Goal: Check status: Check status

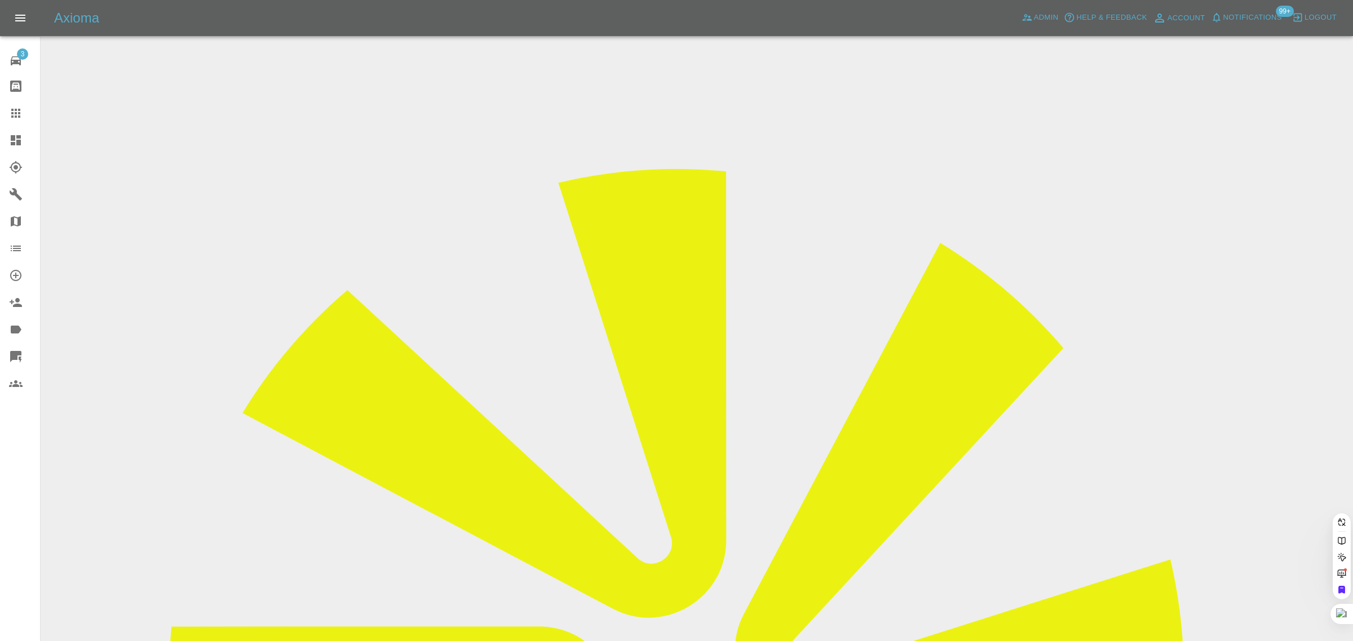
drag, startPoint x: 733, startPoint y: 409, endPoint x: 855, endPoint y: 457, distance: 131.4
type input "[EMAIL_ADDRESS][DOMAIN_NAME]"
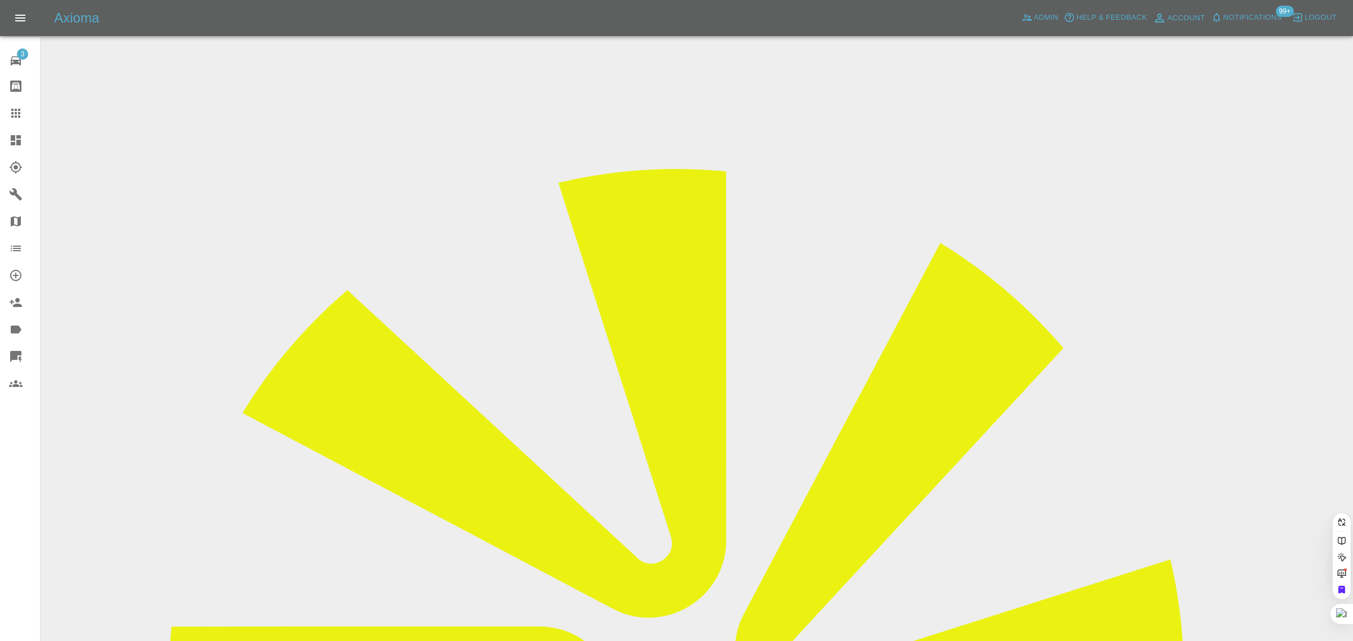
scroll to position [0, 0]
paste input "[EMAIL_ADDRESS][DOMAIN_NAME]"
type input "[EMAIL_ADDRESS][DOMAIN_NAME]"
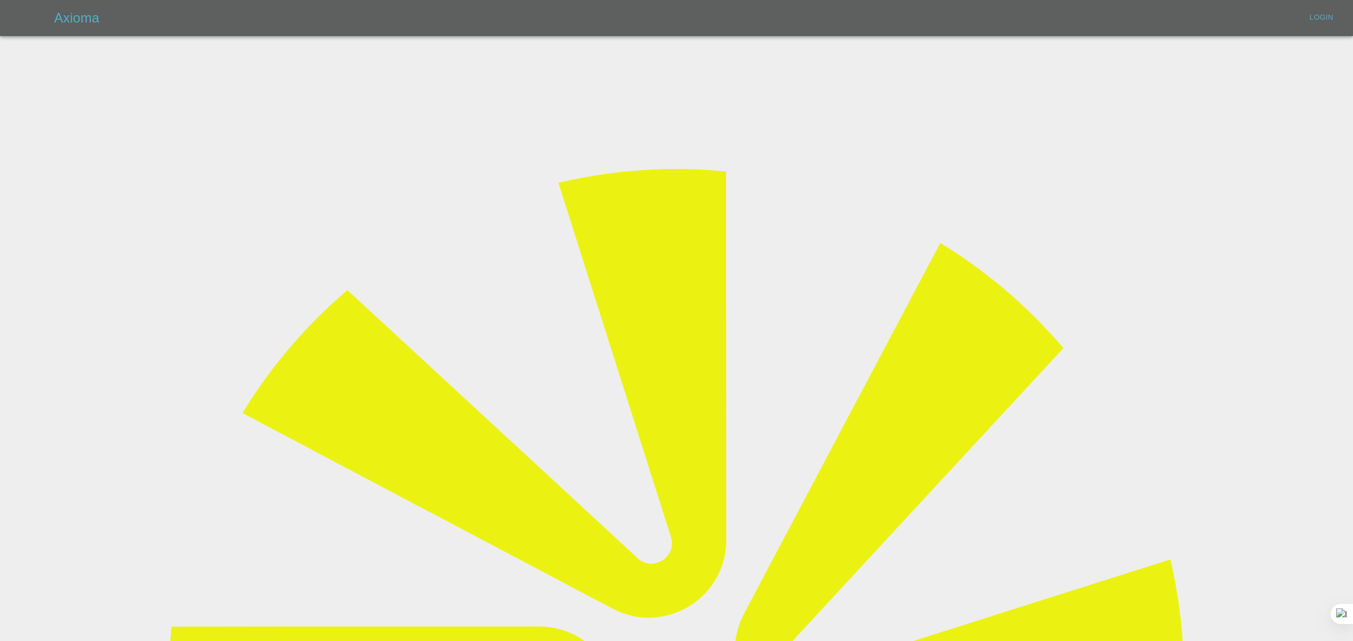
type input "[EMAIL_ADDRESS][DOMAIN_NAME]"
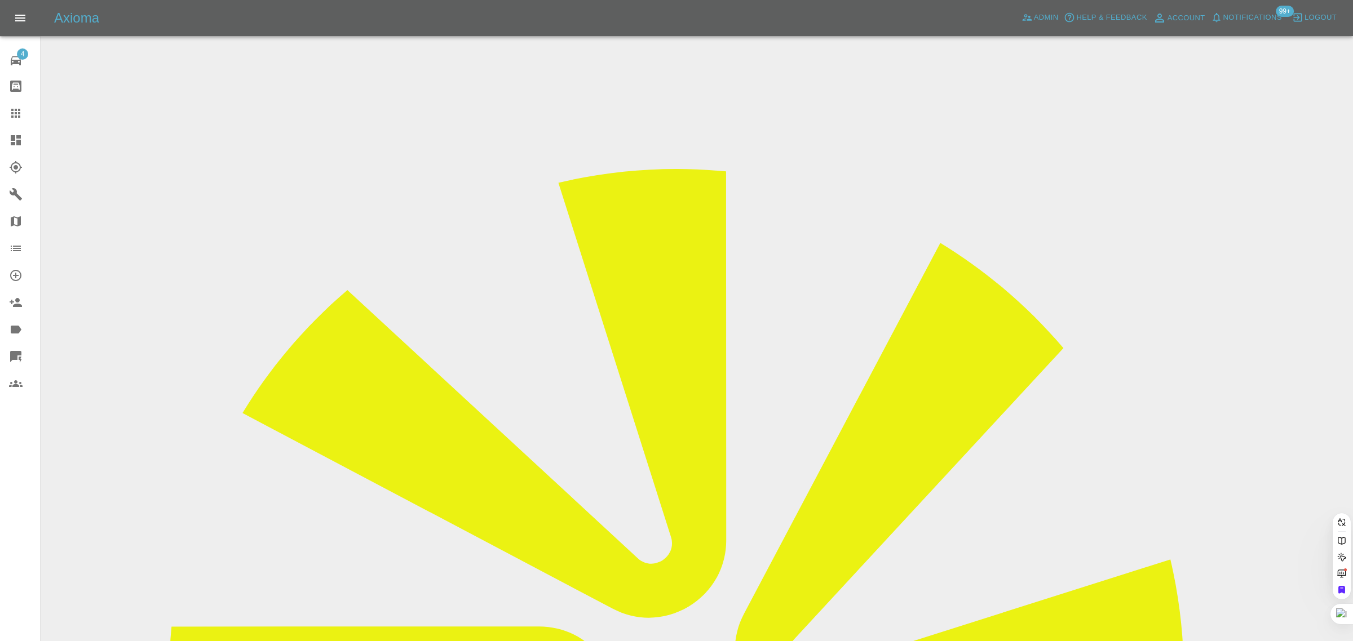
paste input "[EMAIL_ADDRESS][DOMAIN_NAME]"
type input "nottmjohn"
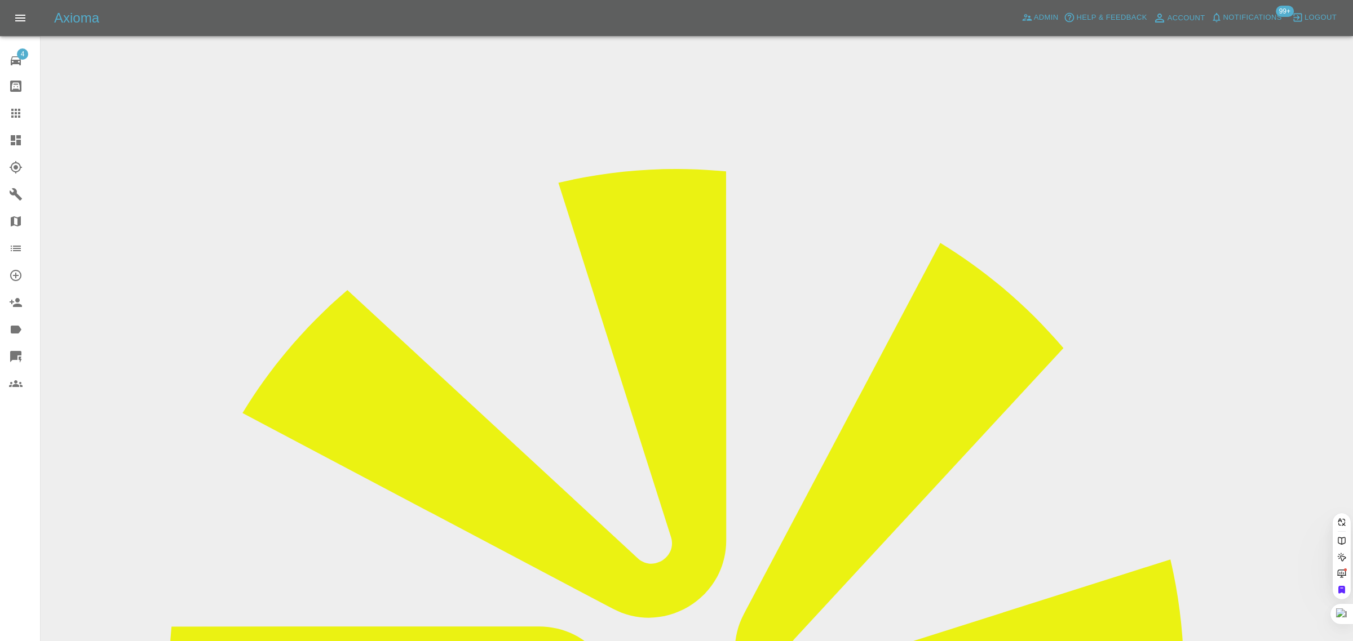
paste input "CLA 220d"
type input "C"
paste input "nottmjohn"
type input "n"
paste input "[EMAIL_ADDRESS][DOMAIN_NAME]"
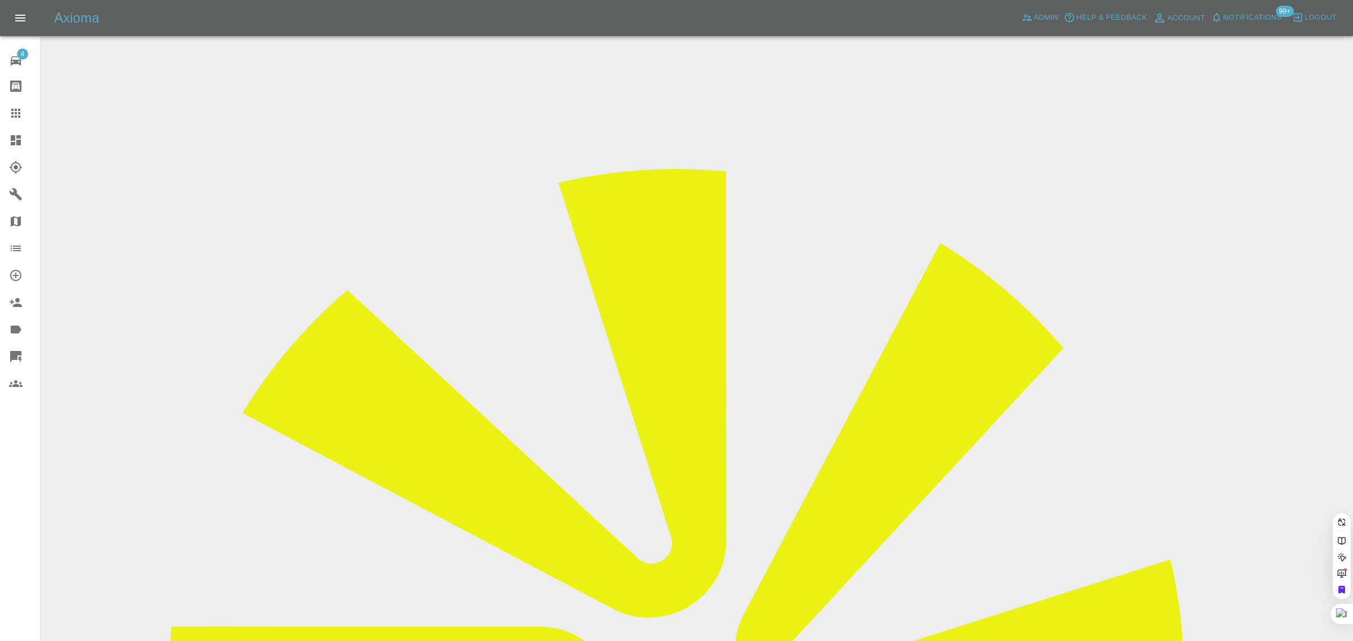
scroll to position [0, 25]
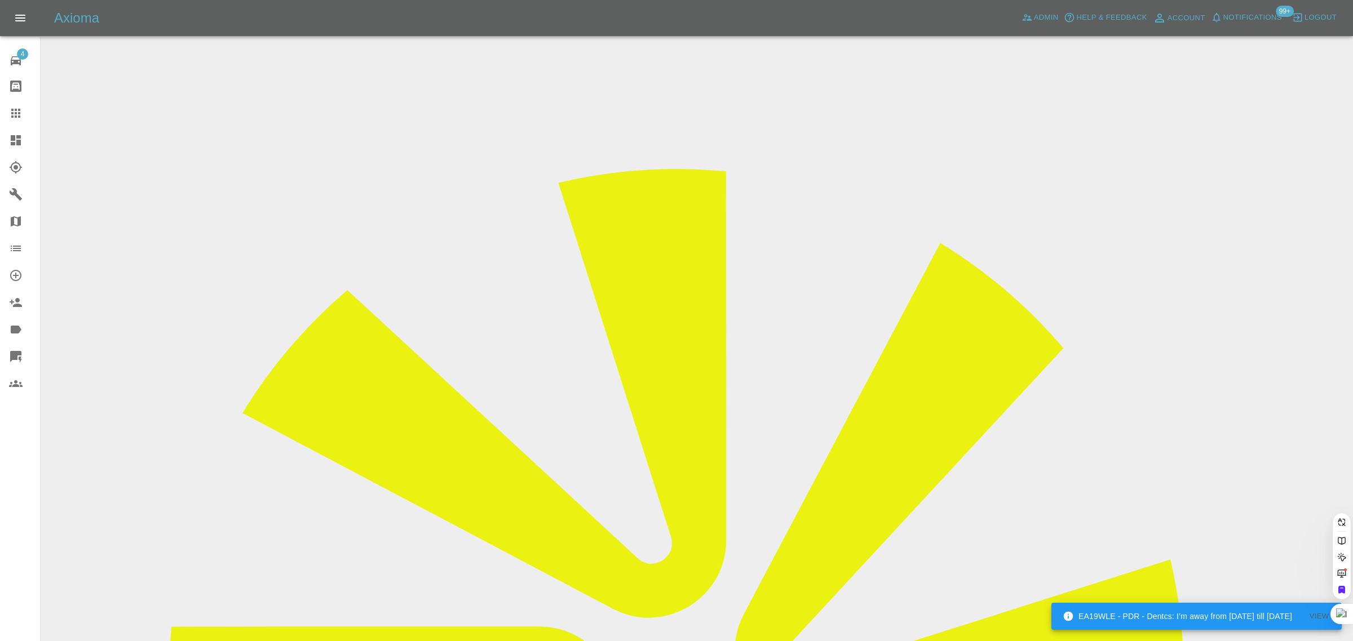
type input "[EMAIL_ADDRESS][DOMAIN_NAME]"
paste input "[PERSON_NAME][EMAIL_ADDRESS][DOMAIN_NAME]"
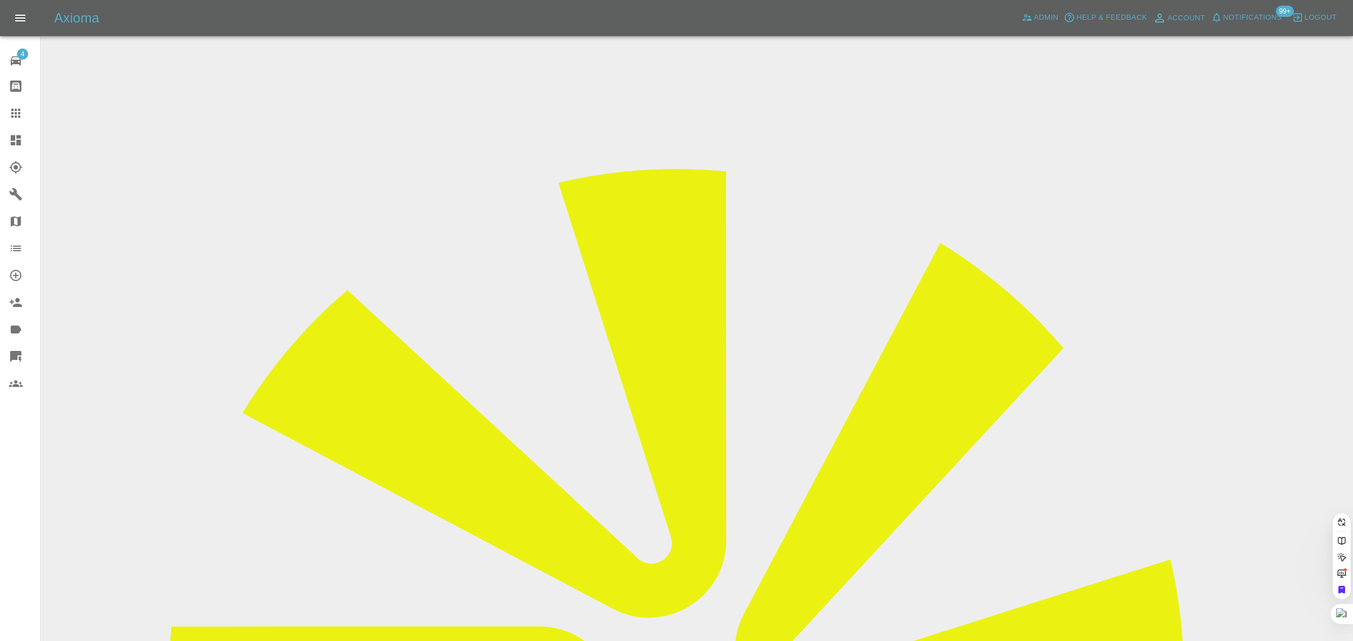
scroll to position [0, 34]
type input "[PERSON_NAME][EMAIL_ADDRESS][DOMAIN_NAME]"
paste input "[EMAIL_ADDRESS][DOMAIN_NAME]"
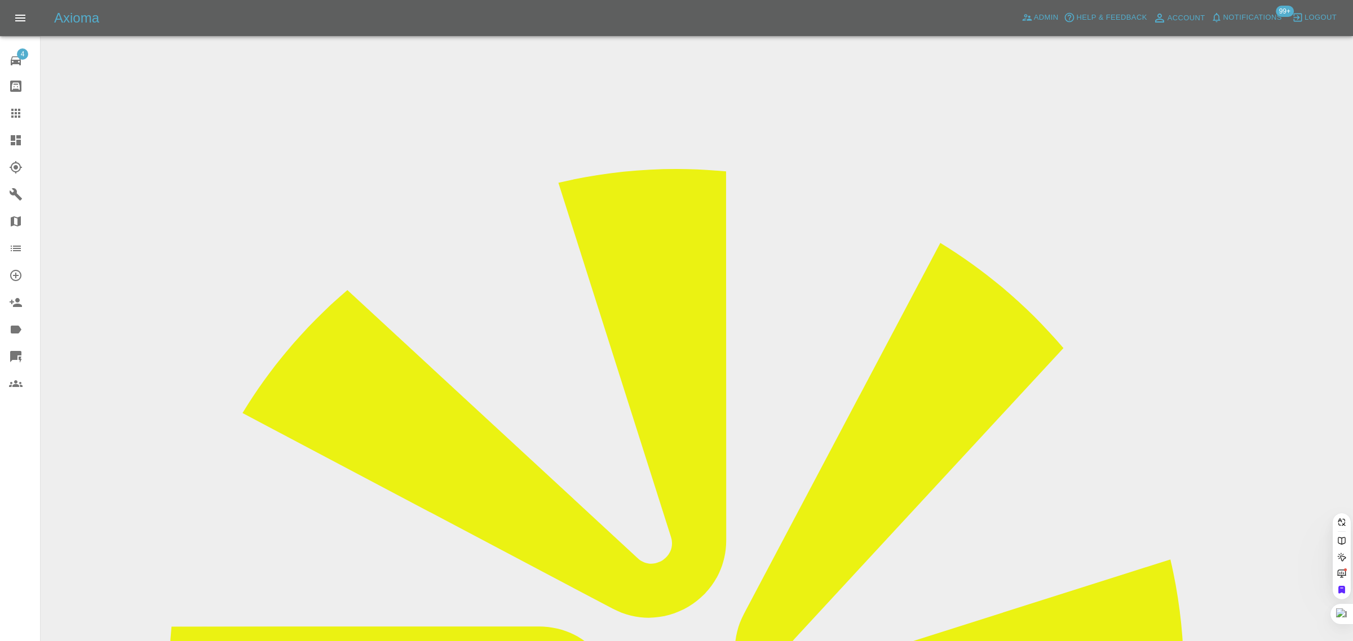
type input "[EMAIL_ADDRESS][DOMAIN_NAME]"
paste input ": [EMAIL_ADDRESS][DOMAIN_NAME]"
type input ": [EMAIL_ADDRESS][DOMAIN_NAME]"
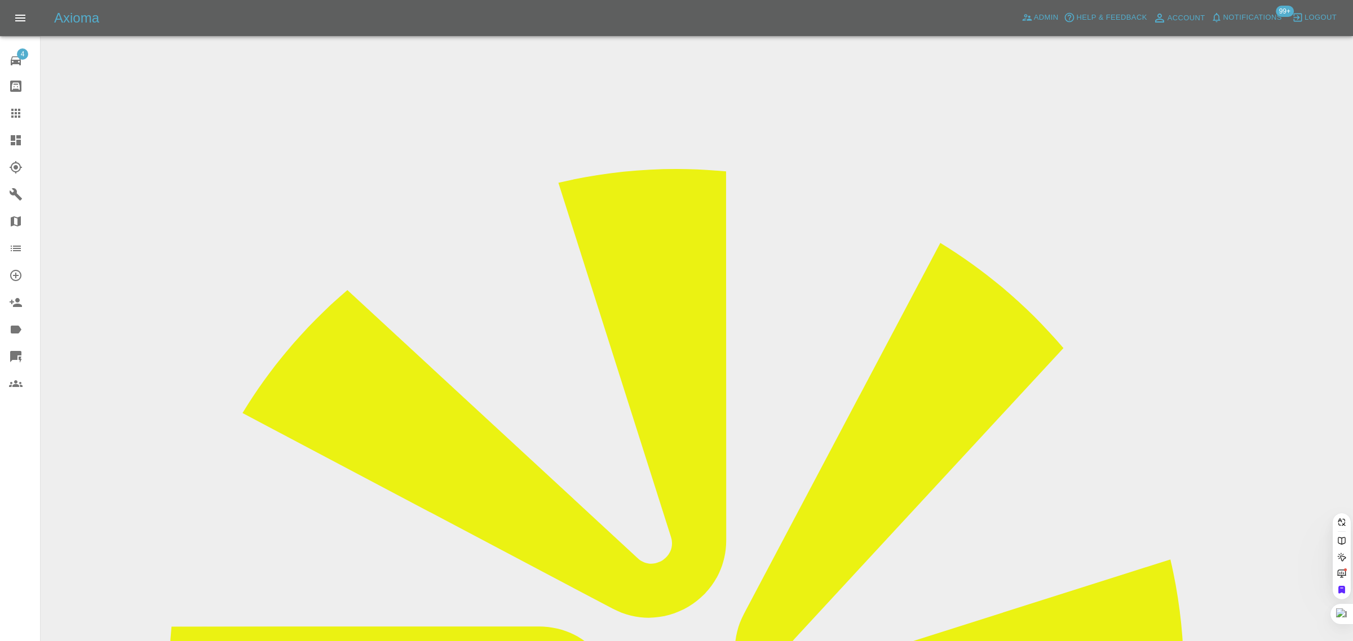
scroll to position [0, 0]
paste input "[EMAIL_ADDRESS][DOMAIN_NAME]"
type input "[EMAIL_ADDRESS][DOMAIN_NAME]"
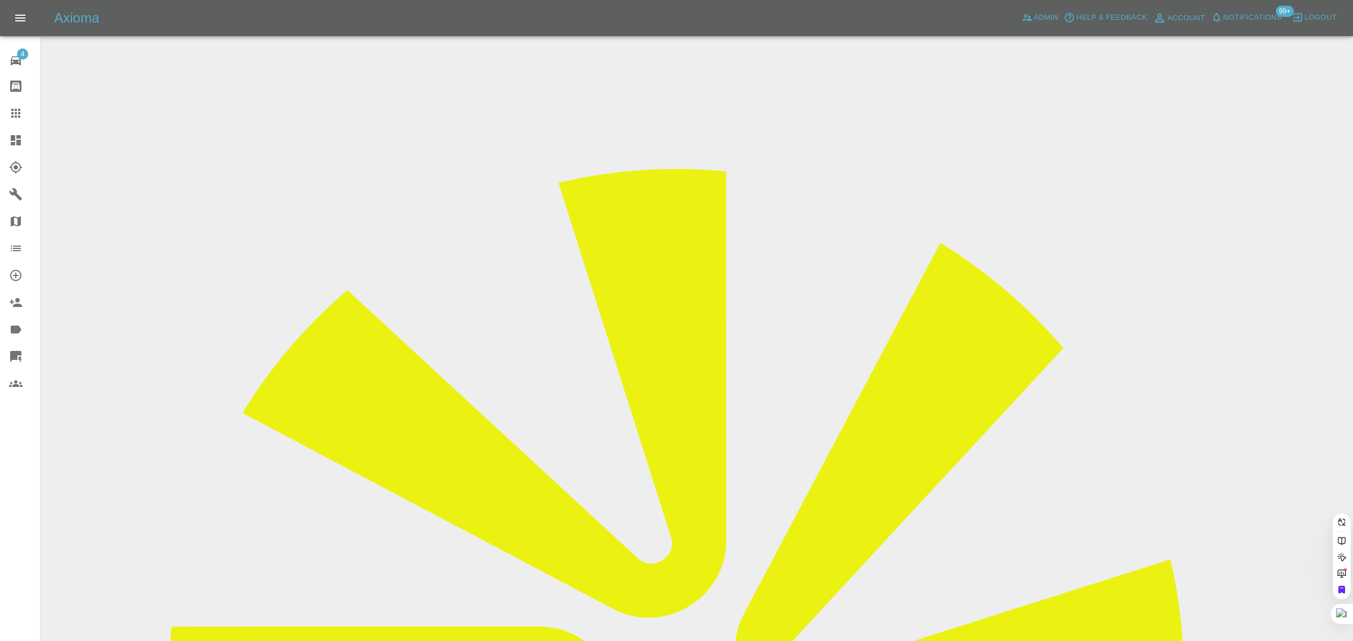
paste input "[PERSON_NAME][EMAIL_ADDRESS][DOMAIN_NAME]"
type input "[PERSON_NAME][EMAIL_ADDRESS][DOMAIN_NAME]"
paste input "[EMAIL_ADDRESS][DOMAIN_NAME]"
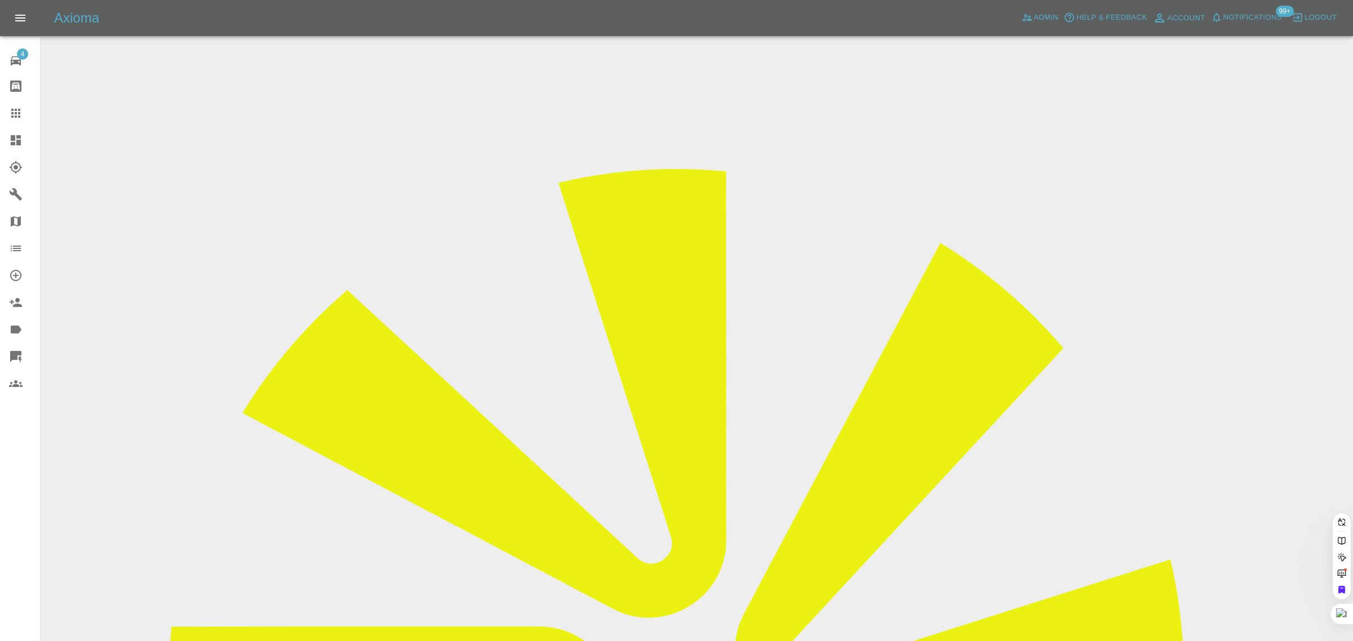
scroll to position [0, 21]
type input "[EMAIL_ADDRESS][DOMAIN_NAME]"
